Goal: Information Seeking & Learning: Learn about a topic

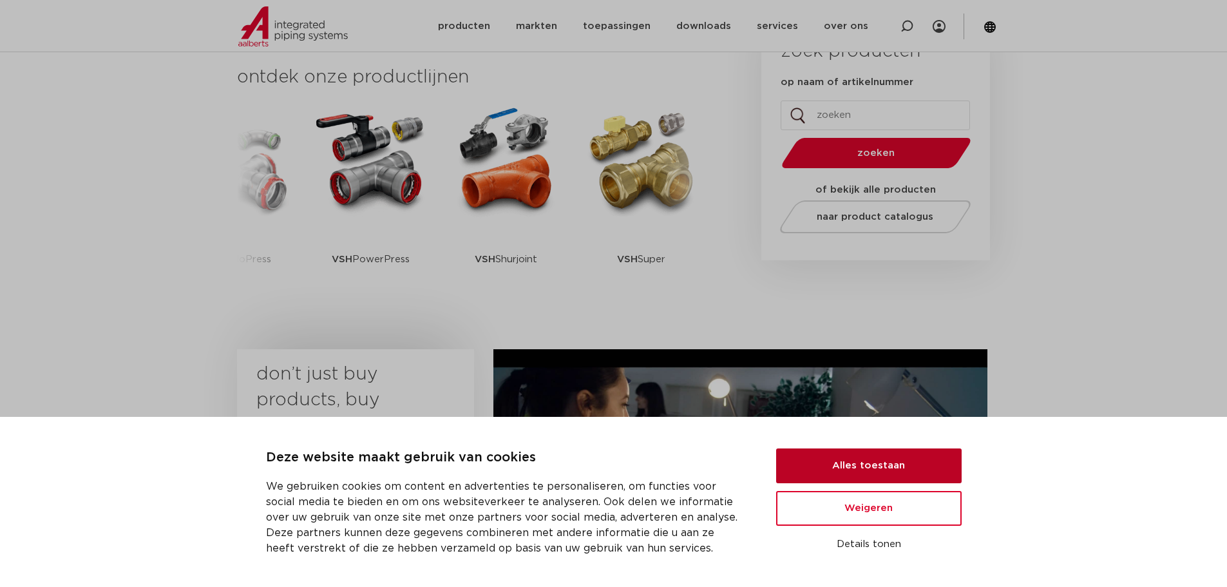
scroll to position [322, 0]
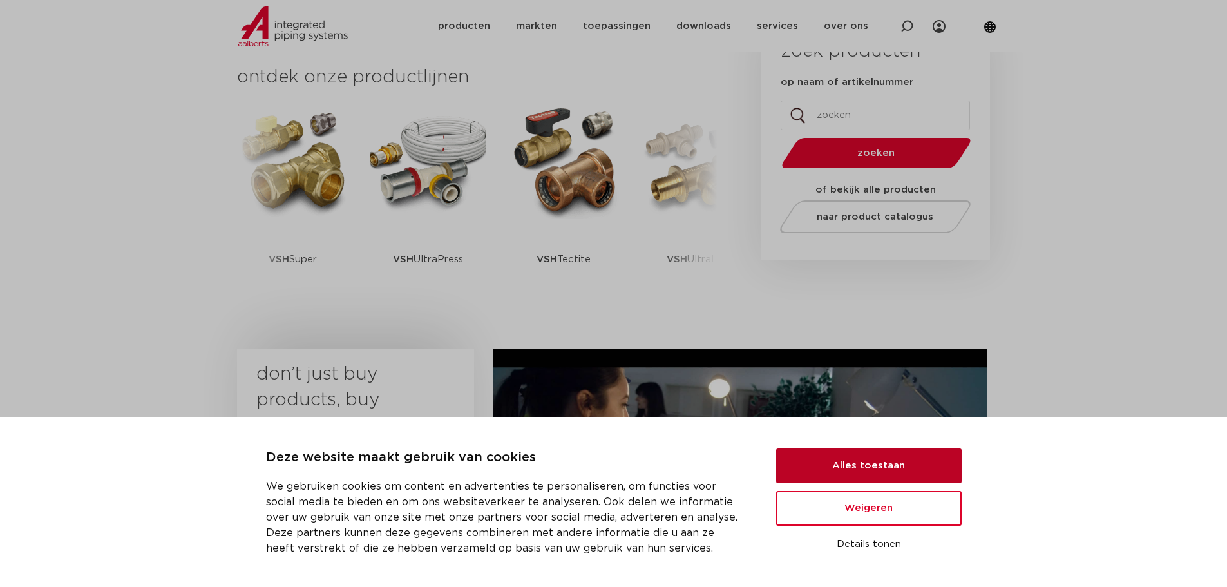
click at [897, 466] on button "Alles toestaan" at bounding box center [869, 465] width 186 height 35
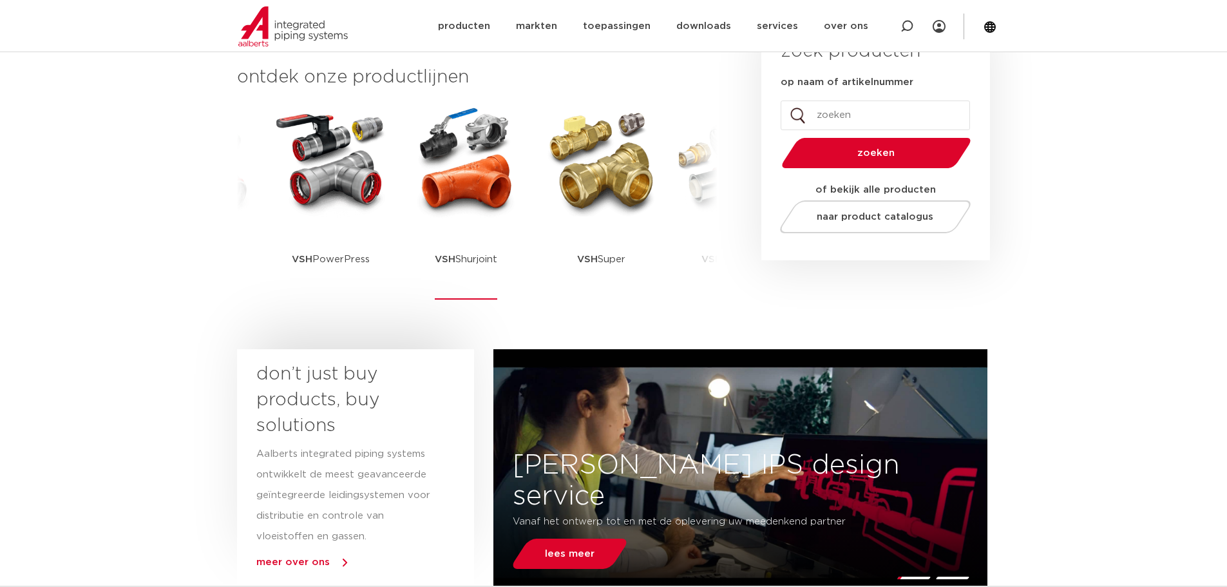
scroll to position [0, 0]
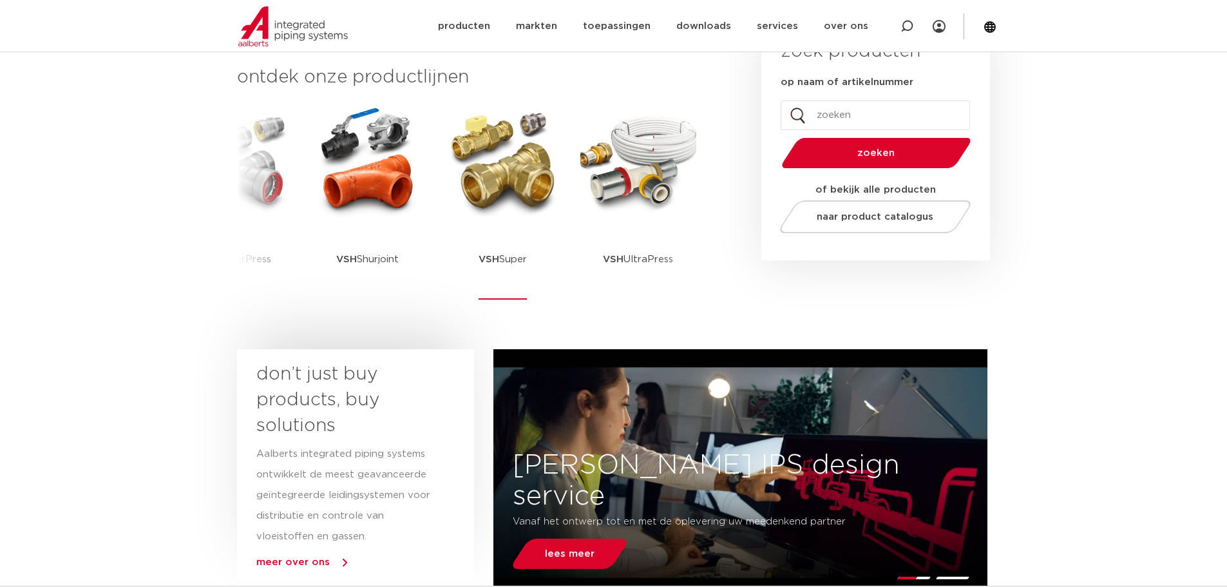
click at [502, 249] on p "VSH Super" at bounding box center [503, 259] width 48 height 81
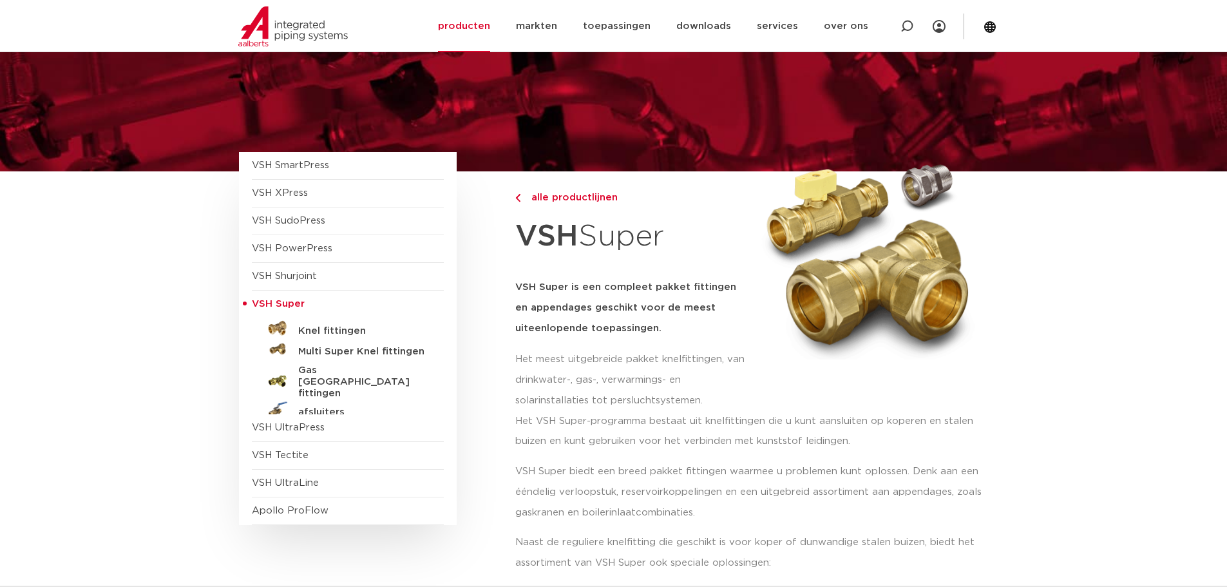
scroll to position [64, 0]
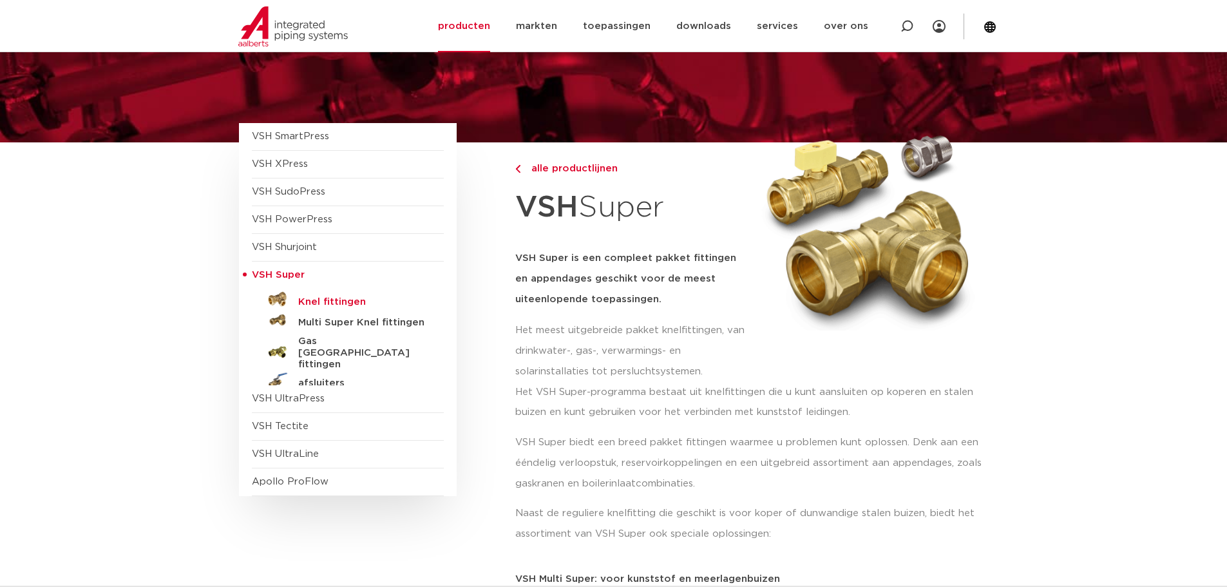
click at [318, 301] on h5 "Knel fittingen" at bounding box center [362, 302] width 128 height 12
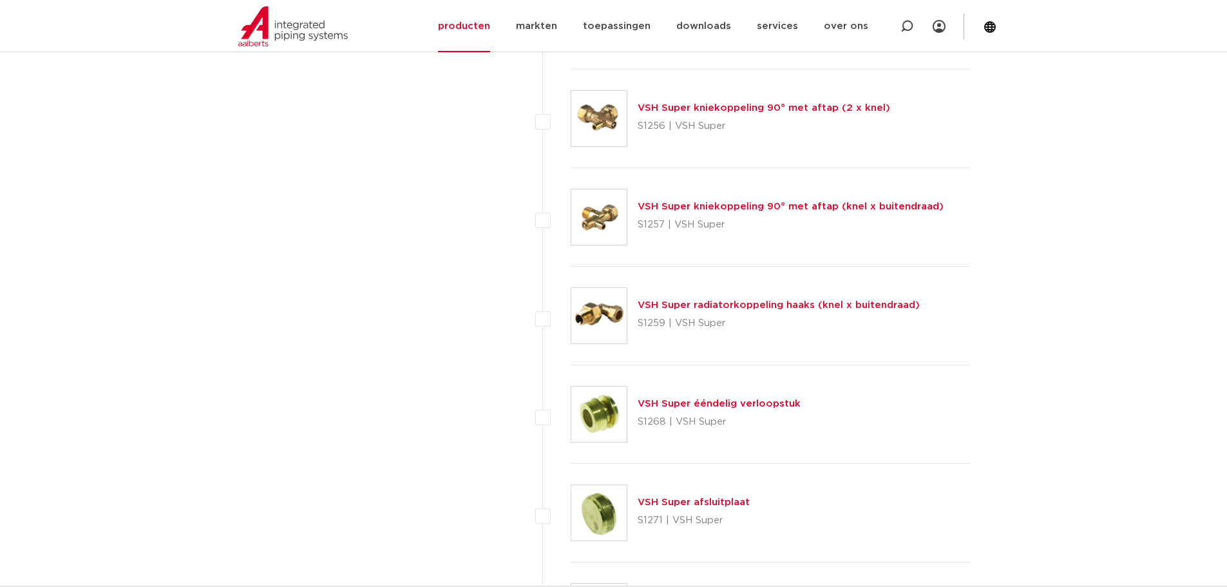
scroll to position [3865, 0]
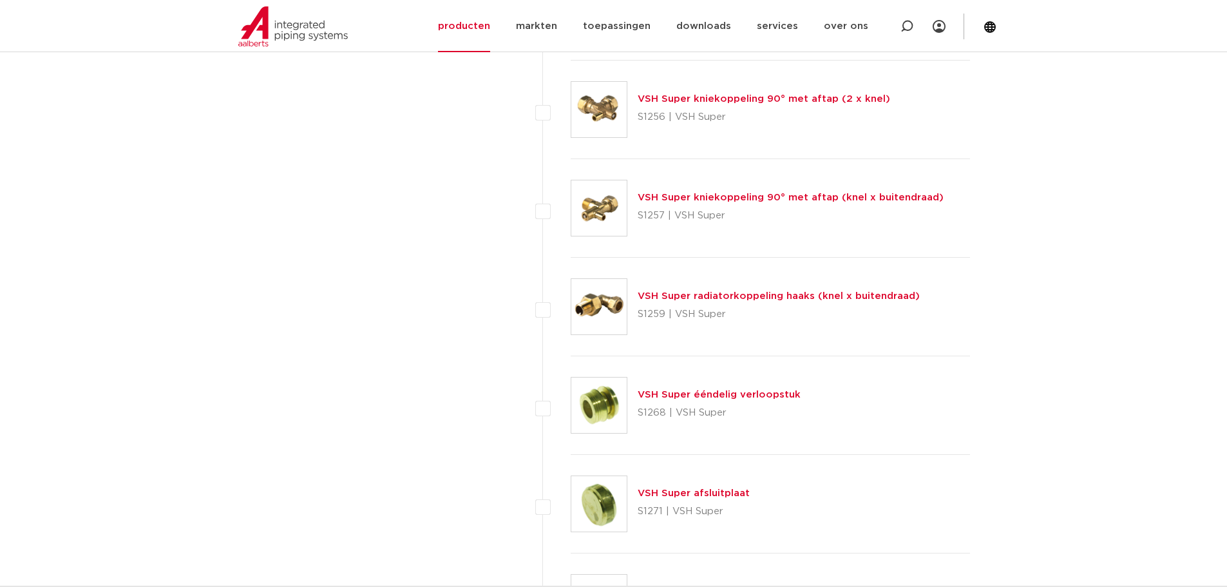
click at [693, 394] on link "VSH Super ééndelig verloopstuk" at bounding box center [719, 395] width 163 height 10
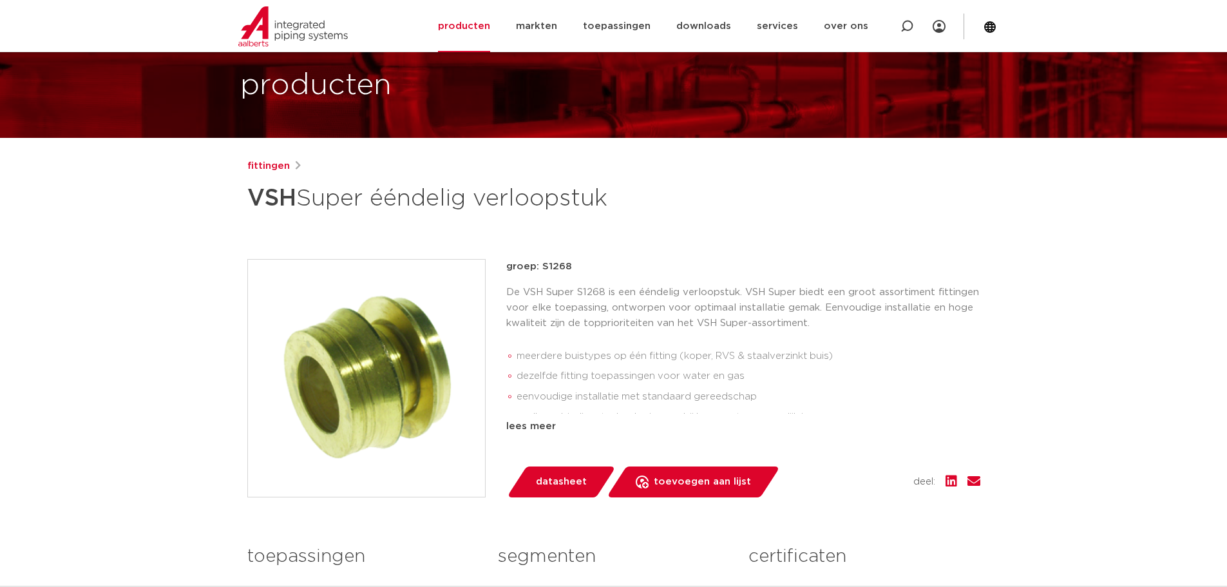
scroll to position [64, 0]
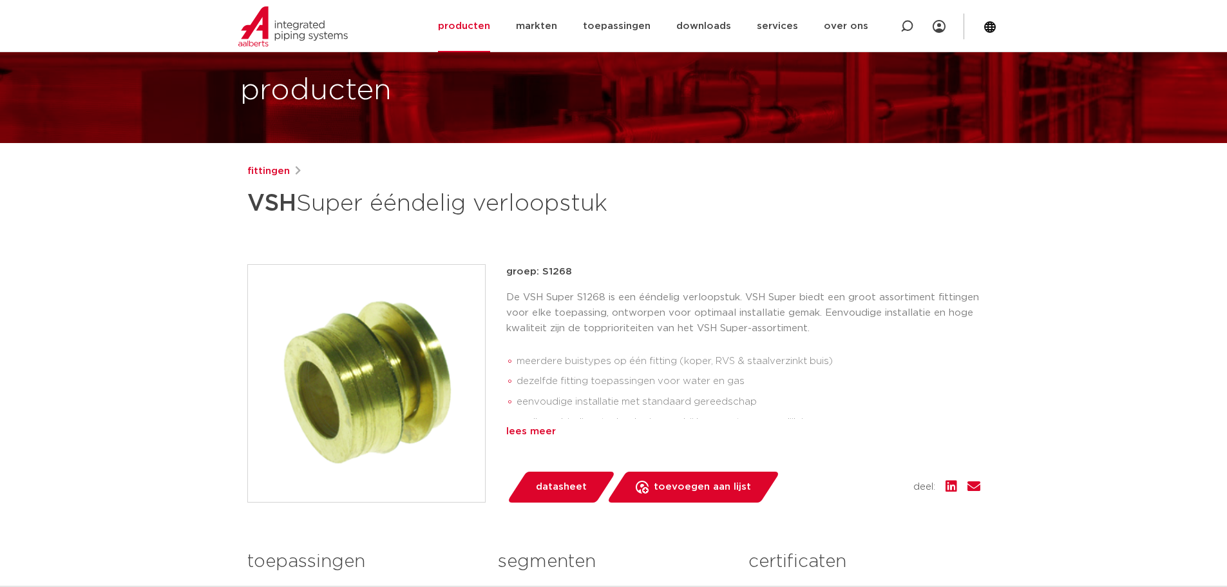
click at [557, 439] on div "lees meer" at bounding box center [743, 431] width 474 height 15
